Goal: Information Seeking & Learning: Understand process/instructions

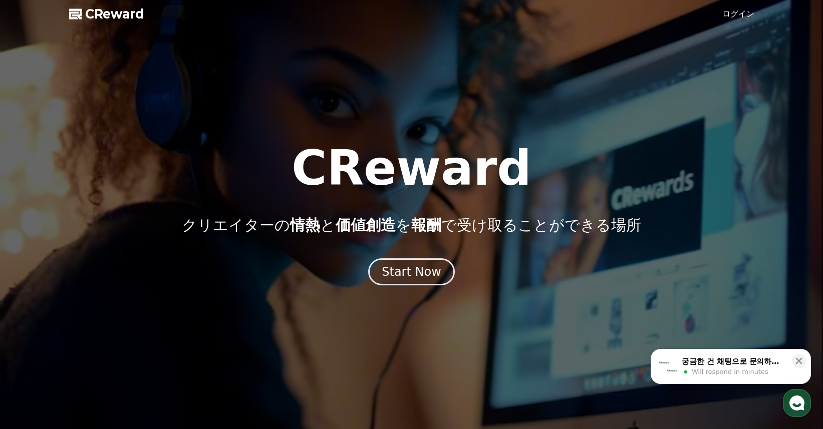
click at [735, 13] on link "ログイン" at bounding box center [738, 14] width 32 height 12
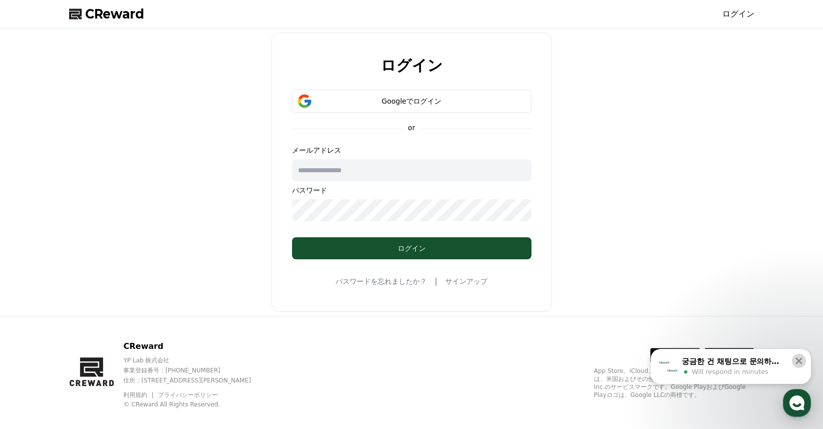
click at [798, 360] on icon at bounding box center [799, 361] width 7 height 7
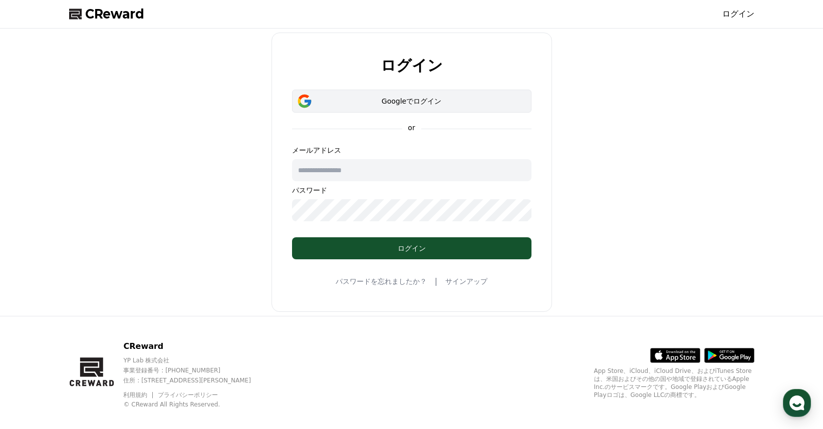
click at [401, 100] on div "Googleでログイン" at bounding box center [411, 101] width 210 height 10
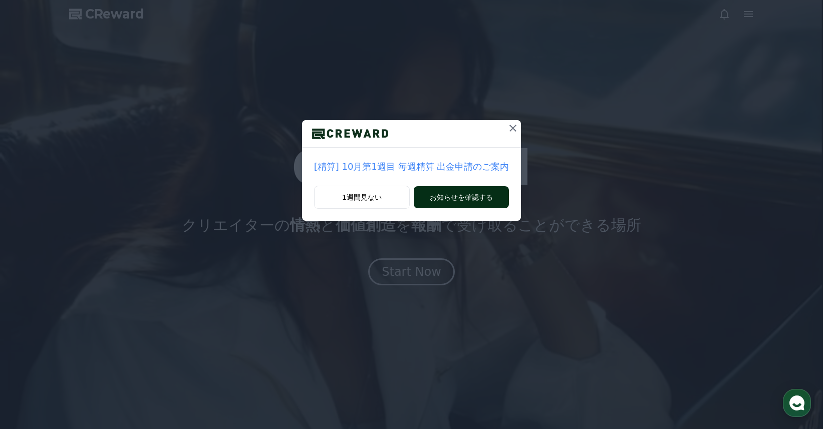
click at [436, 194] on button "お知らせを確認する" at bounding box center [461, 197] width 95 height 22
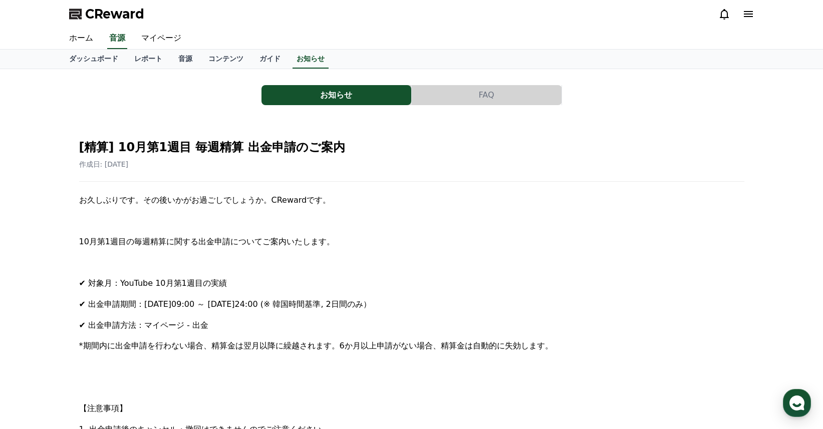
click at [102, 12] on span "CReward" at bounding box center [114, 14] width 59 height 16
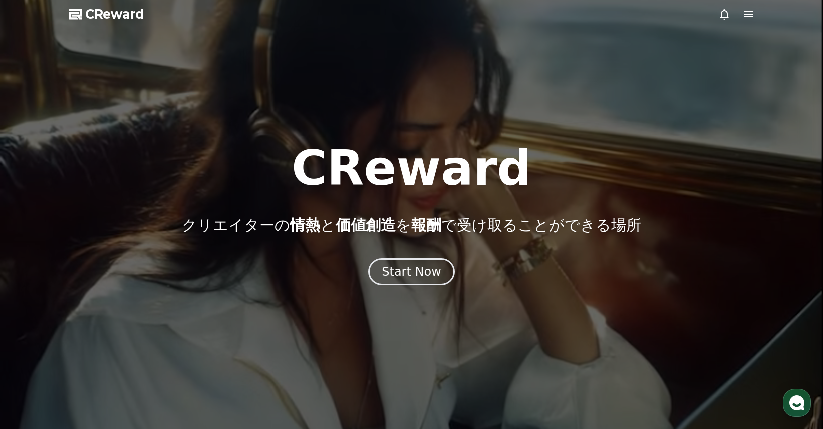
click at [105, 14] on span "CReward" at bounding box center [114, 14] width 59 height 16
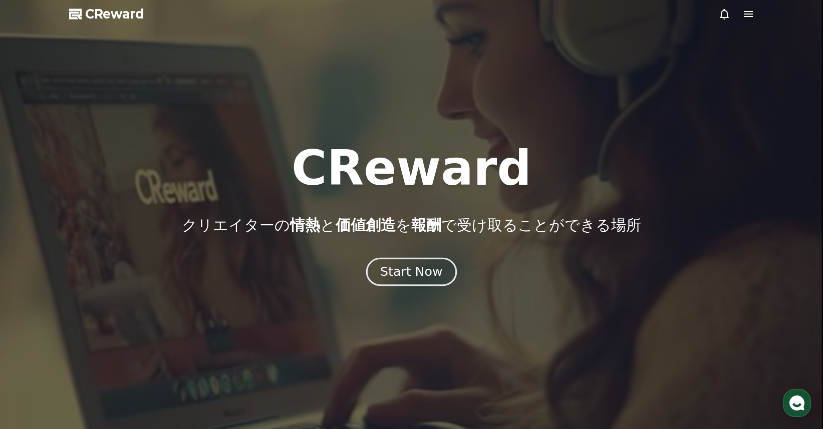
click at [416, 277] on div "Start Now" at bounding box center [411, 271] width 62 height 17
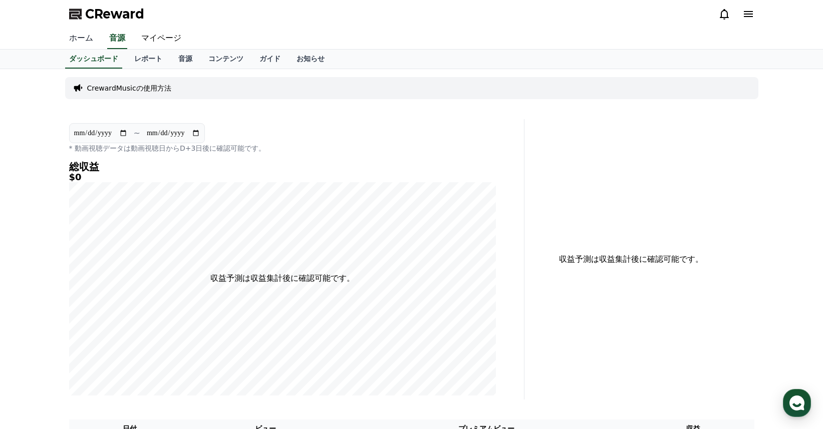
click at [73, 36] on link "ホーム" at bounding box center [81, 38] width 40 height 21
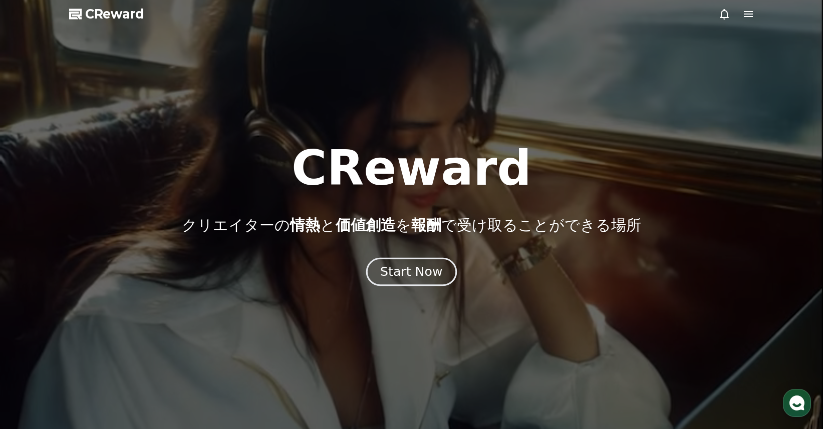
click at [412, 274] on div "Start Now" at bounding box center [411, 271] width 62 height 17
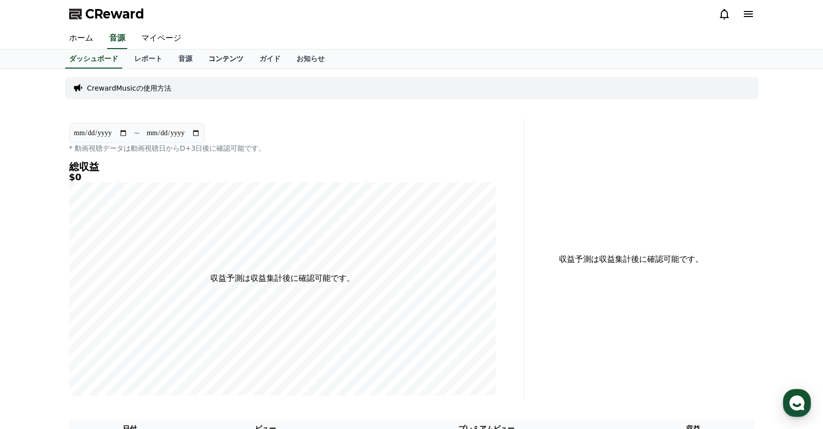
click at [203, 56] on link "コンテンツ" at bounding box center [225, 59] width 51 height 19
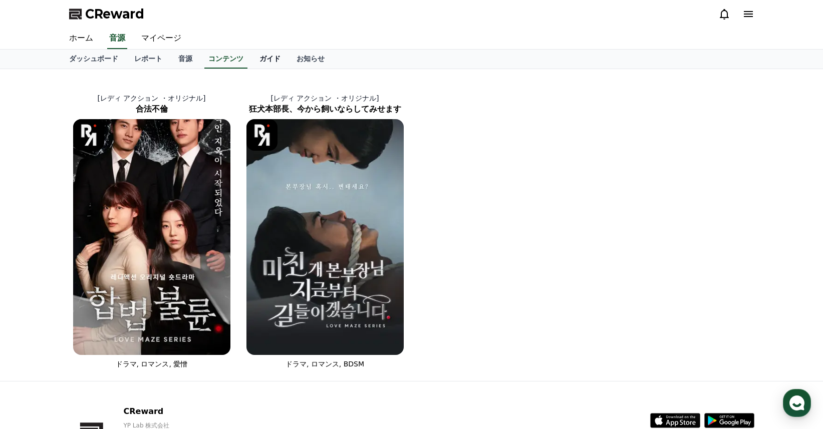
click at [251, 56] on link "ガイド" at bounding box center [269, 59] width 37 height 19
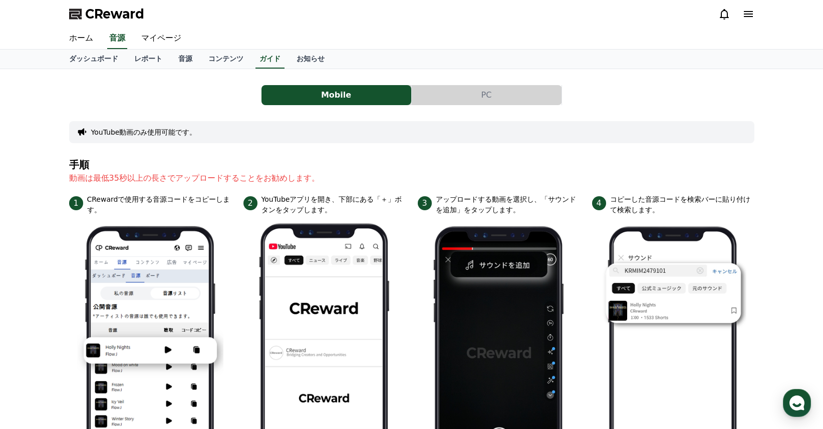
click at [488, 95] on button "PC" at bounding box center [487, 95] width 150 height 20
